Goal: Information Seeking & Learning: Learn about a topic

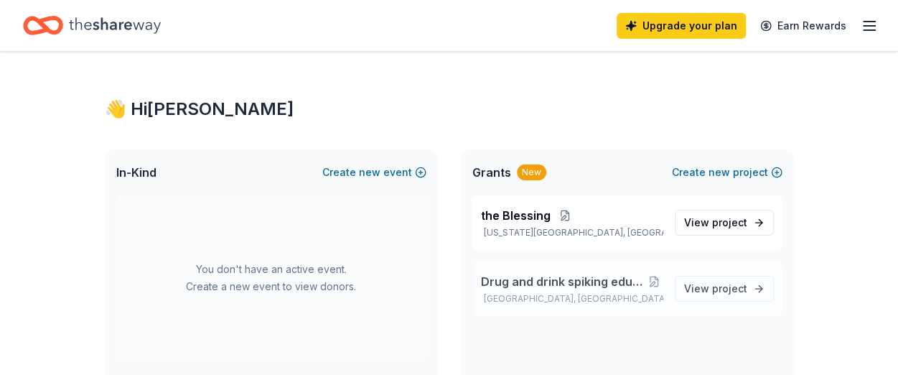
click at [526, 281] on span "Drug and drink spiking education awareness" at bounding box center [563, 281] width 164 height 17
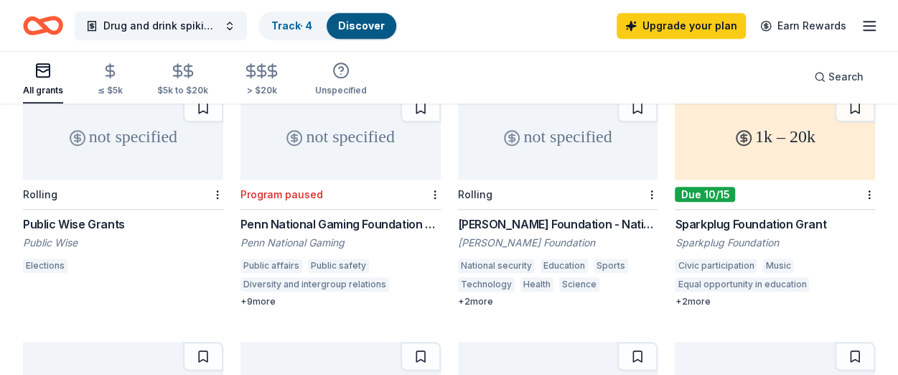
scroll to position [632, 0]
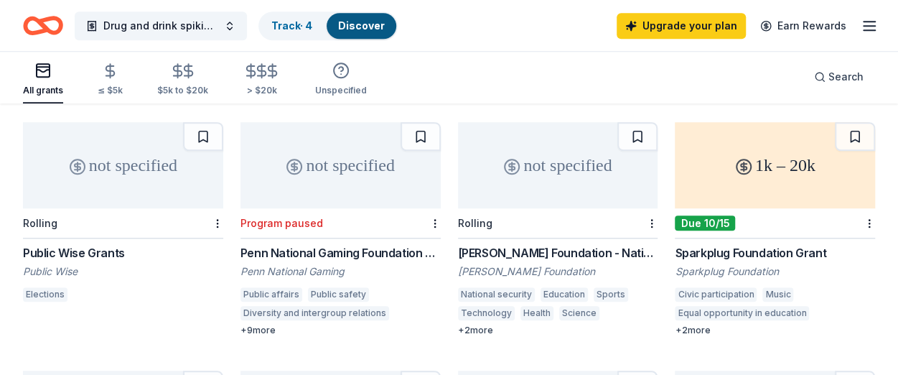
click at [755, 244] on div "Sparkplug Foundation Grant" at bounding box center [775, 252] width 200 height 17
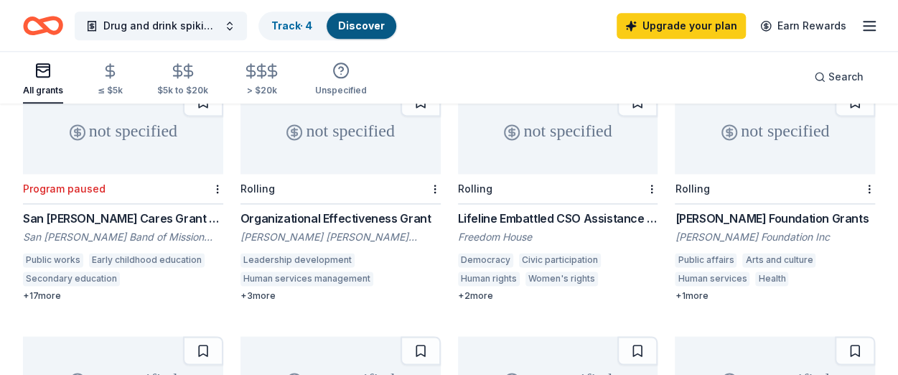
scroll to position [919, 0]
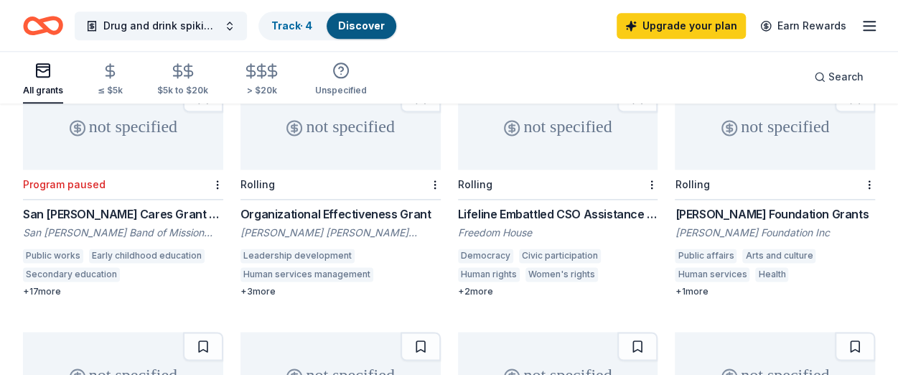
click at [473, 286] on div "+ 2 more" at bounding box center [558, 291] width 200 height 11
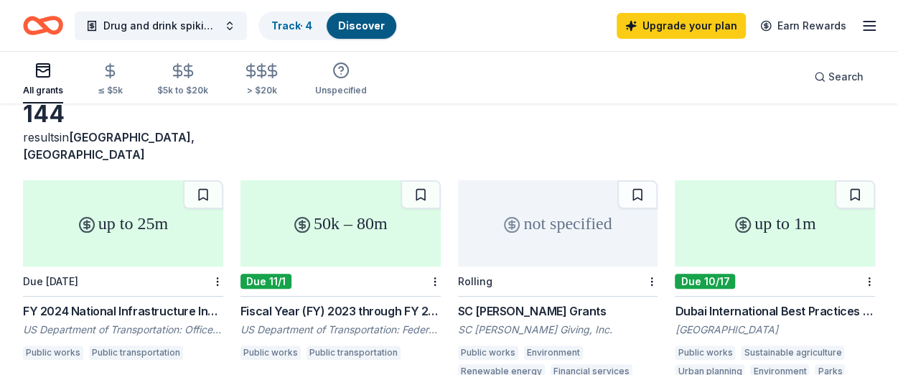
scroll to position [106, 0]
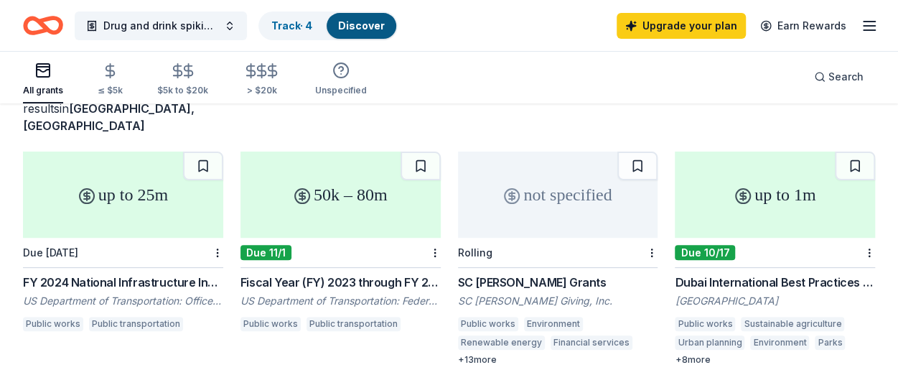
click at [530, 294] on div "SC [PERSON_NAME] Grants SC [PERSON_NAME] Giving, Inc. Public works Environment …" at bounding box center [558, 320] width 200 height 92
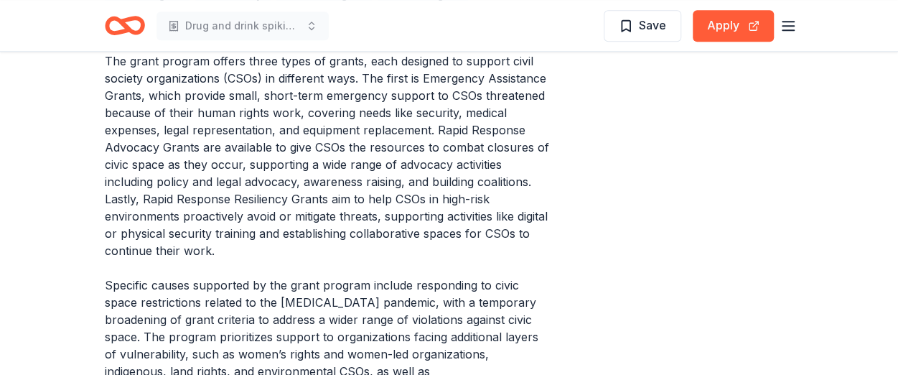
scroll to position [575, 0]
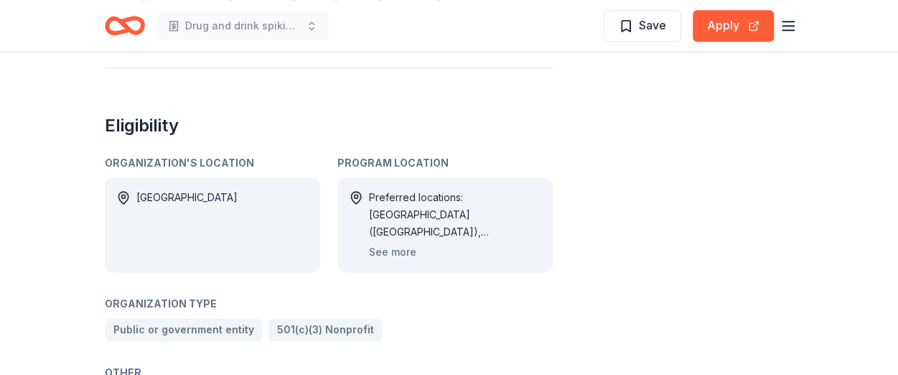
scroll to position [948, 0]
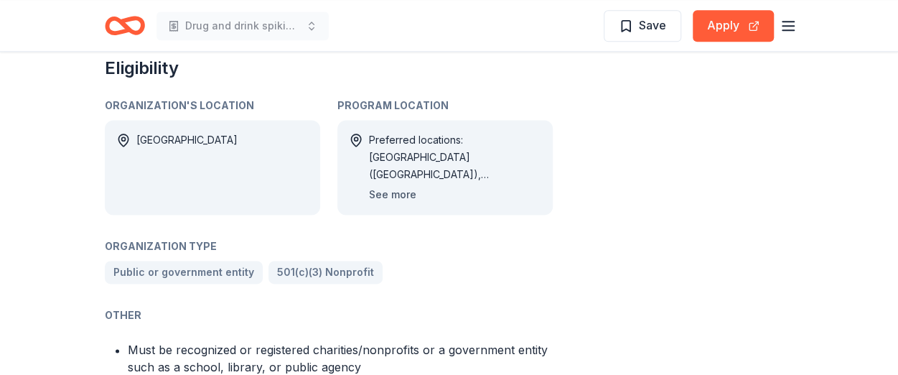
click at [401, 193] on button "See more" at bounding box center [392, 194] width 47 height 17
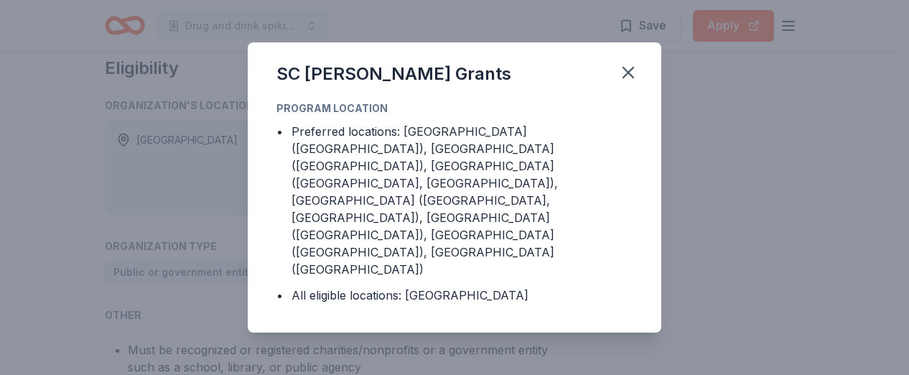
click at [751, 130] on div "SC Johnson Grants Program Location • Preferred locations: AR (Benton County), C…" at bounding box center [454, 187] width 909 height 375
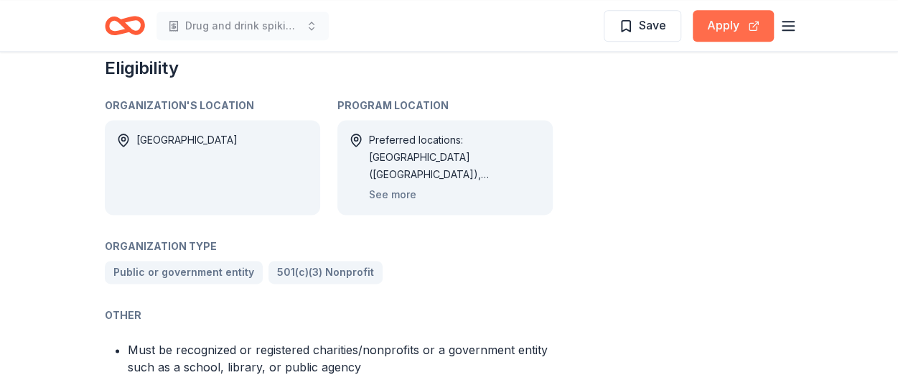
click at [751, 31] on button "Apply" at bounding box center [733, 26] width 81 height 32
